Goal: Task Accomplishment & Management: Use online tool/utility

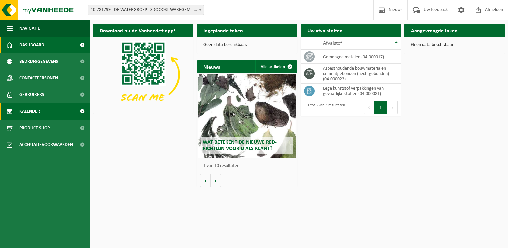
click at [23, 112] on span "Kalender" at bounding box center [29, 111] width 21 height 17
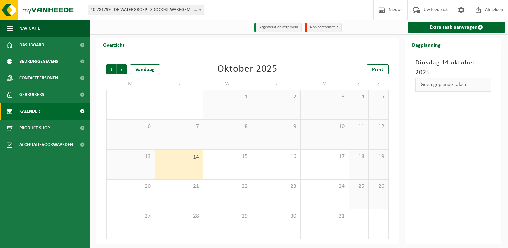
click at [201, 9] on b at bounding box center [200, 10] width 3 height 2
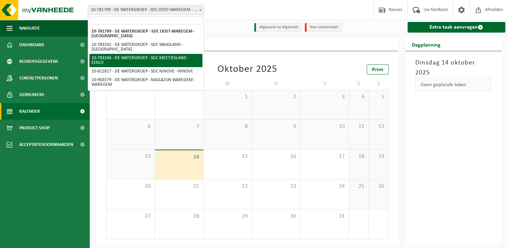
select select "28082"
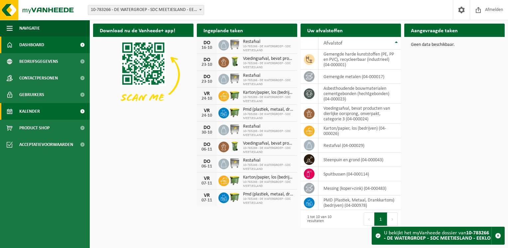
click at [46, 111] on link "Kalender" at bounding box center [45, 111] width 90 height 17
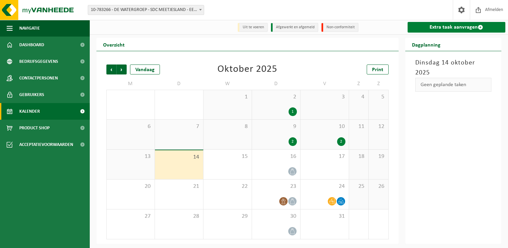
click at [457, 26] on link "Extra taak aanvragen" at bounding box center [456, 27] width 98 height 11
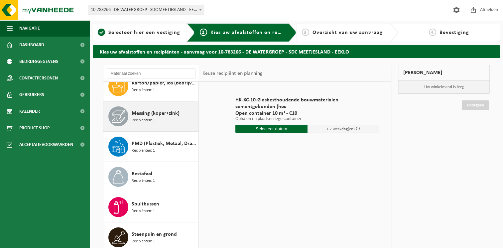
scroll to position [102, 0]
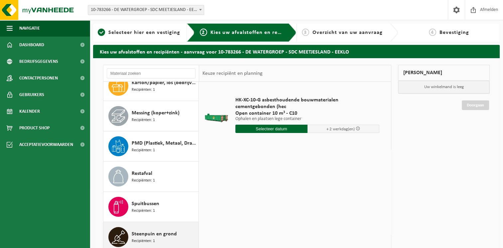
click at [150, 234] on span "Steenpuin en grond" at bounding box center [154, 234] width 45 height 8
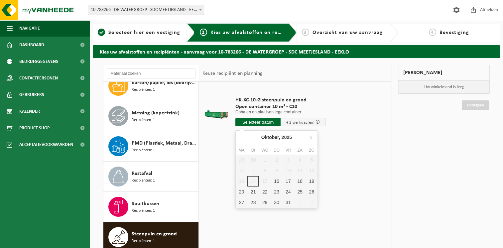
click at [269, 120] on input "text" at bounding box center [257, 122] width 45 height 8
click at [275, 181] on div "16" at bounding box center [277, 181] width 12 height 11
type input "Van 2025-10-16"
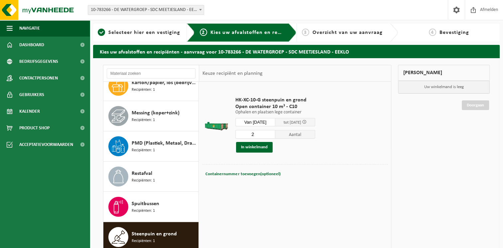
type input "2"
click at [273, 133] on input "2" at bounding box center [255, 134] width 40 height 9
click at [263, 146] on button "In winkelmand" at bounding box center [254, 147] width 37 height 11
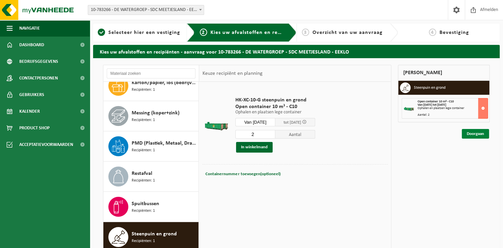
click at [477, 132] on link "Doorgaan" at bounding box center [475, 134] width 27 height 10
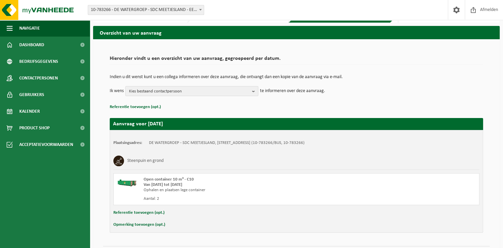
scroll to position [37, 0]
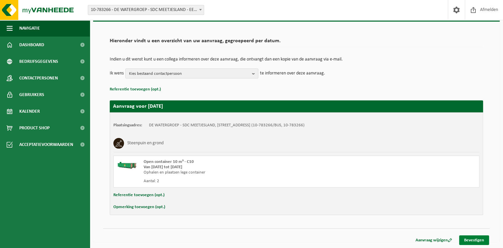
click at [472, 241] on link "Bevestigen" at bounding box center [474, 240] width 30 height 10
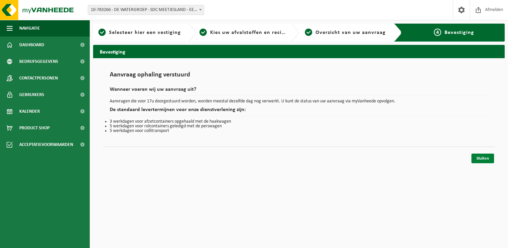
click at [481, 160] on link "Sluiten" at bounding box center [482, 159] width 23 height 10
